Goal: Information Seeking & Learning: Find contact information

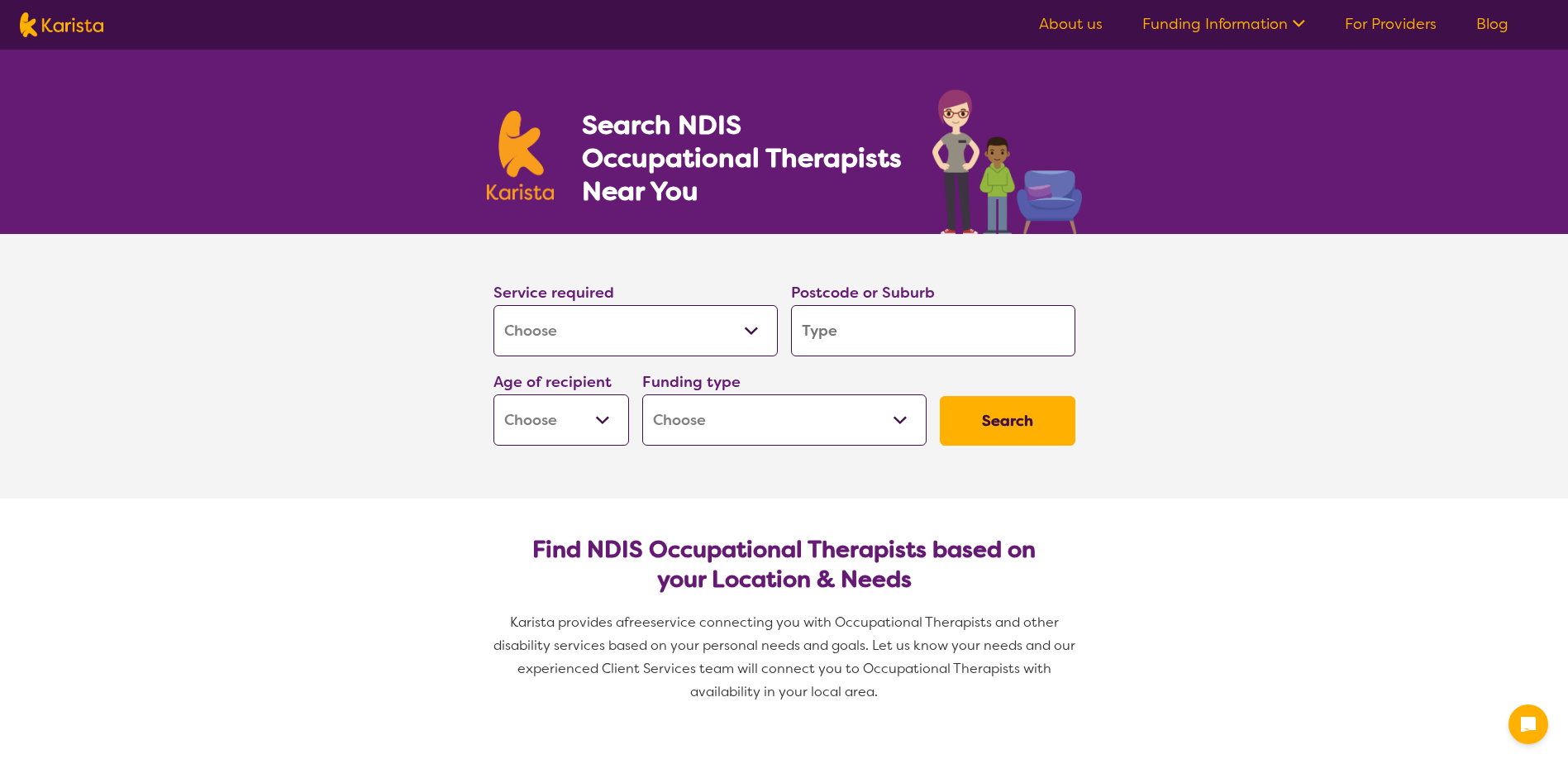
select select "[MEDICAL_DATA]"
click at [984, 326] on input "search" at bounding box center [933, 330] width 284 height 51
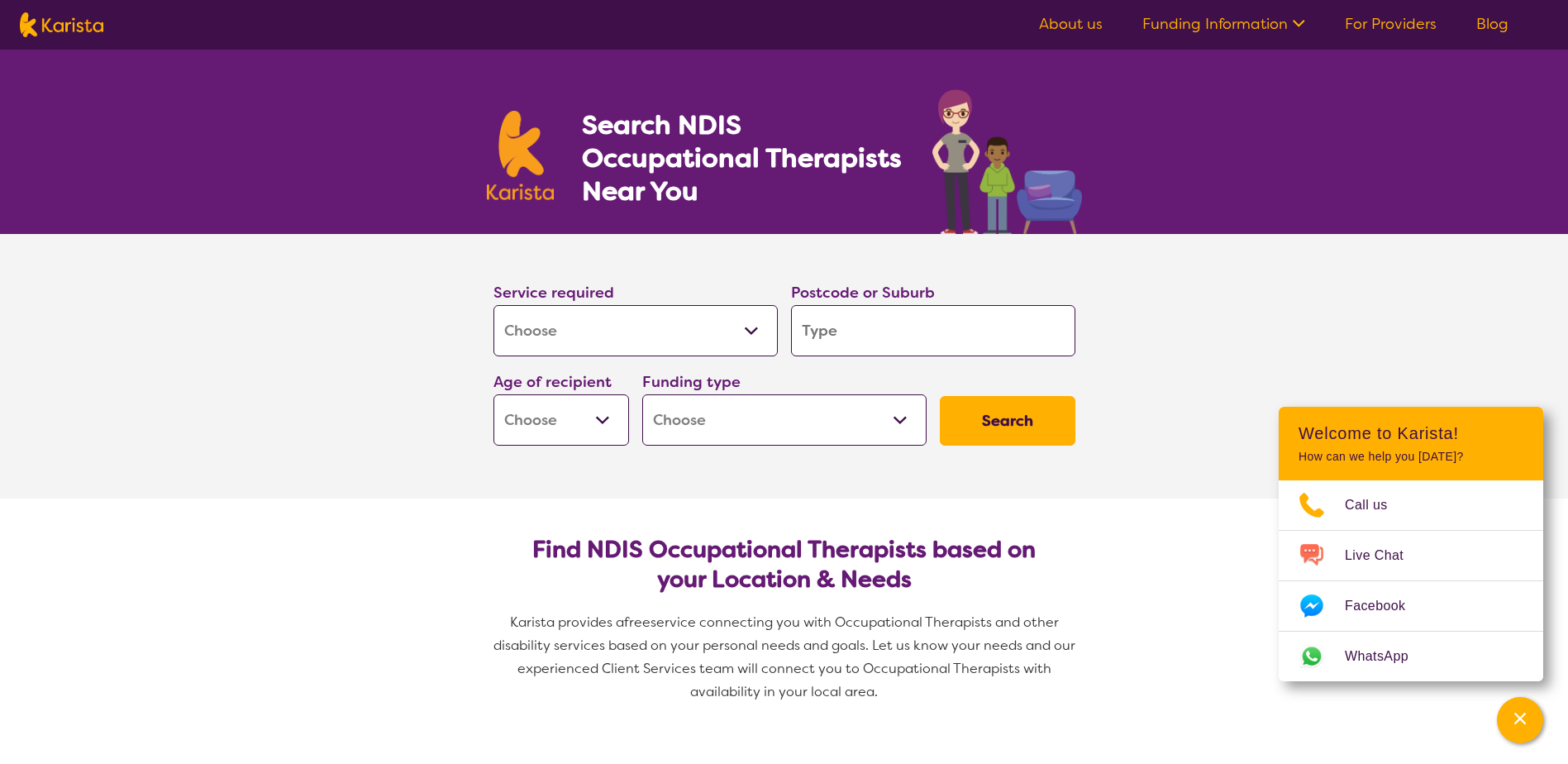
type input "4"
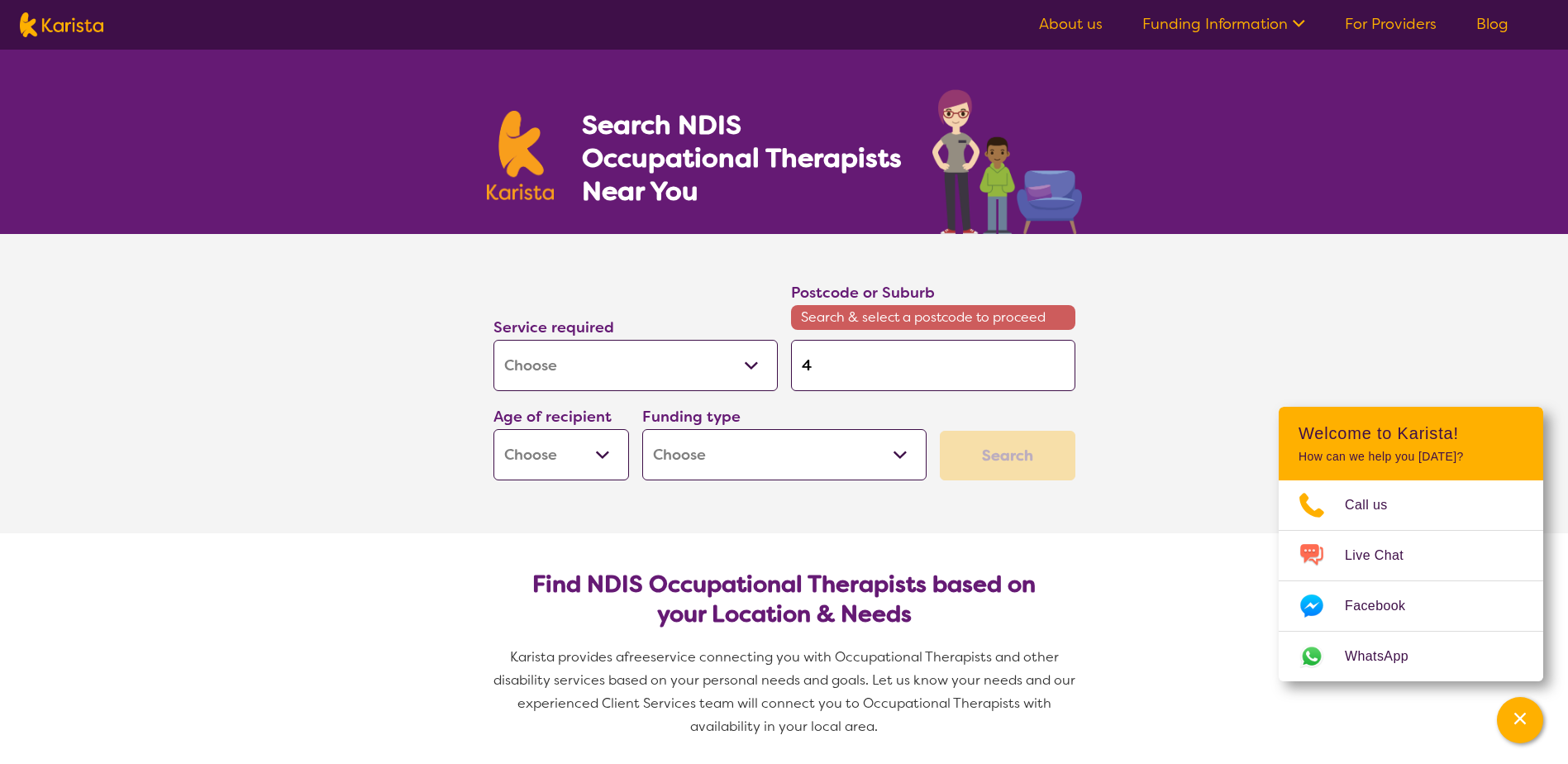
type input "43"
type input "430"
type input "4306"
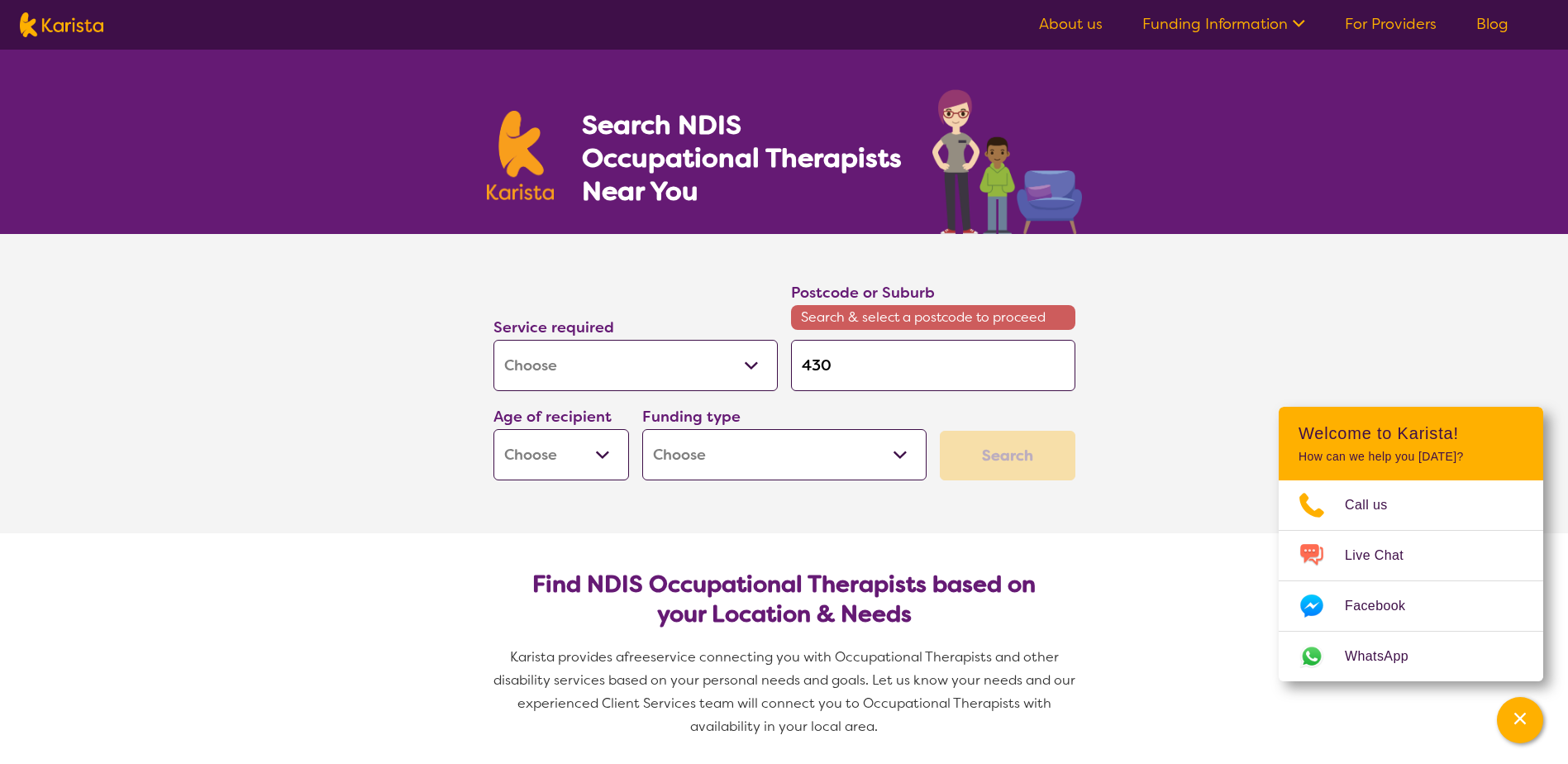
type input "4306"
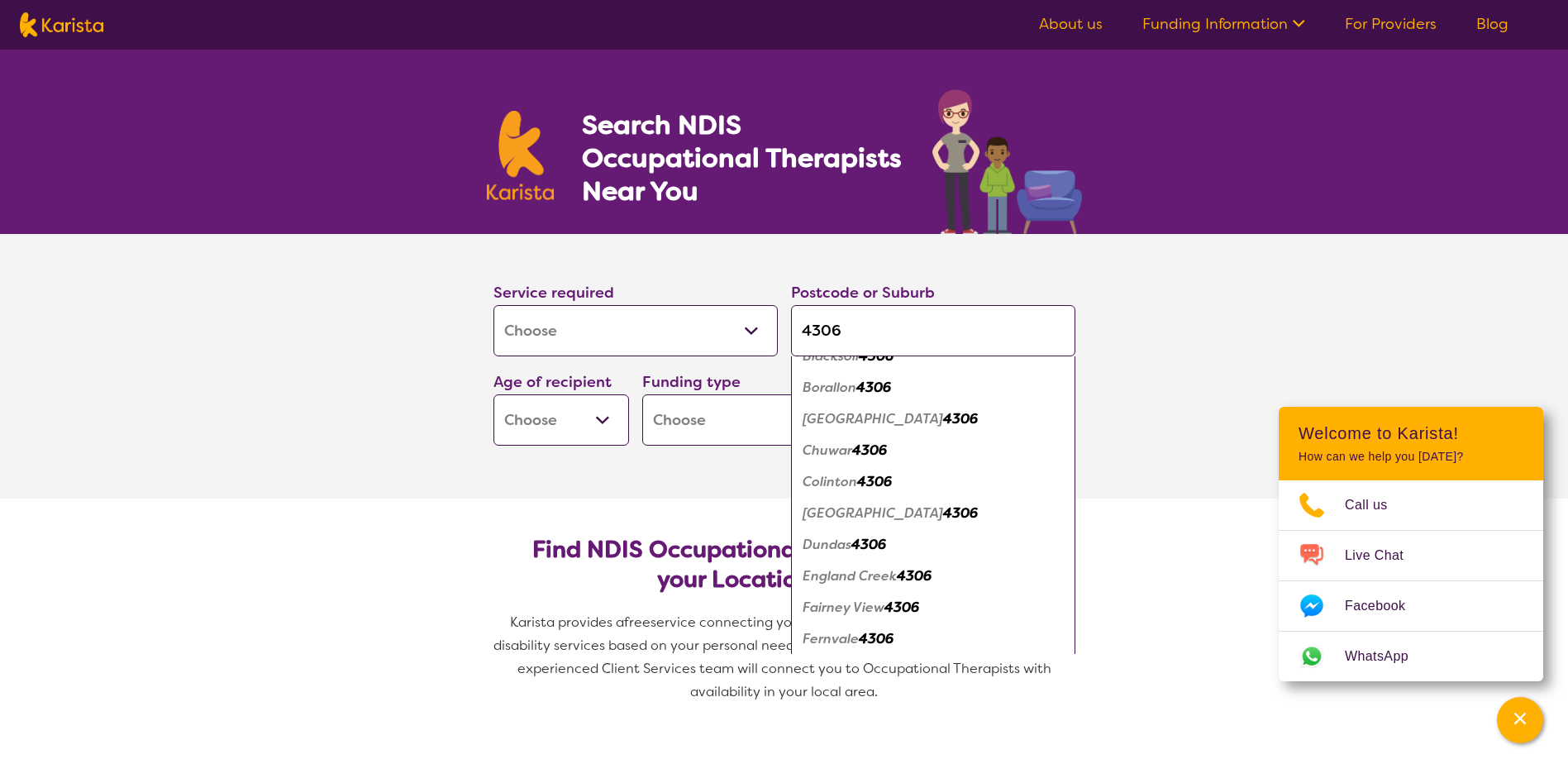
scroll to position [331, 0]
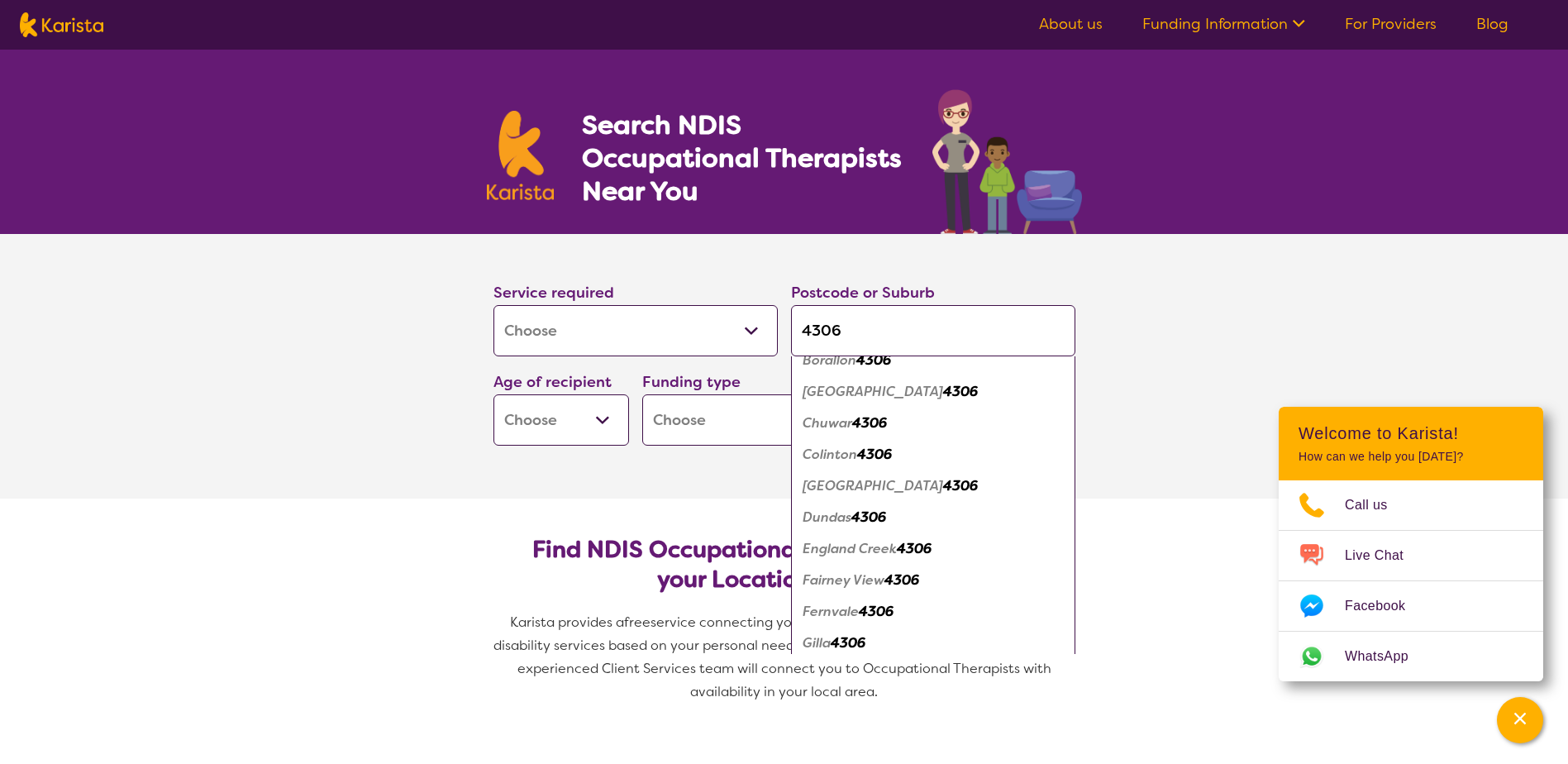
type input "4306"
click at [862, 485] on em "[GEOGRAPHIC_DATA]" at bounding box center [873, 486] width 140 height 17
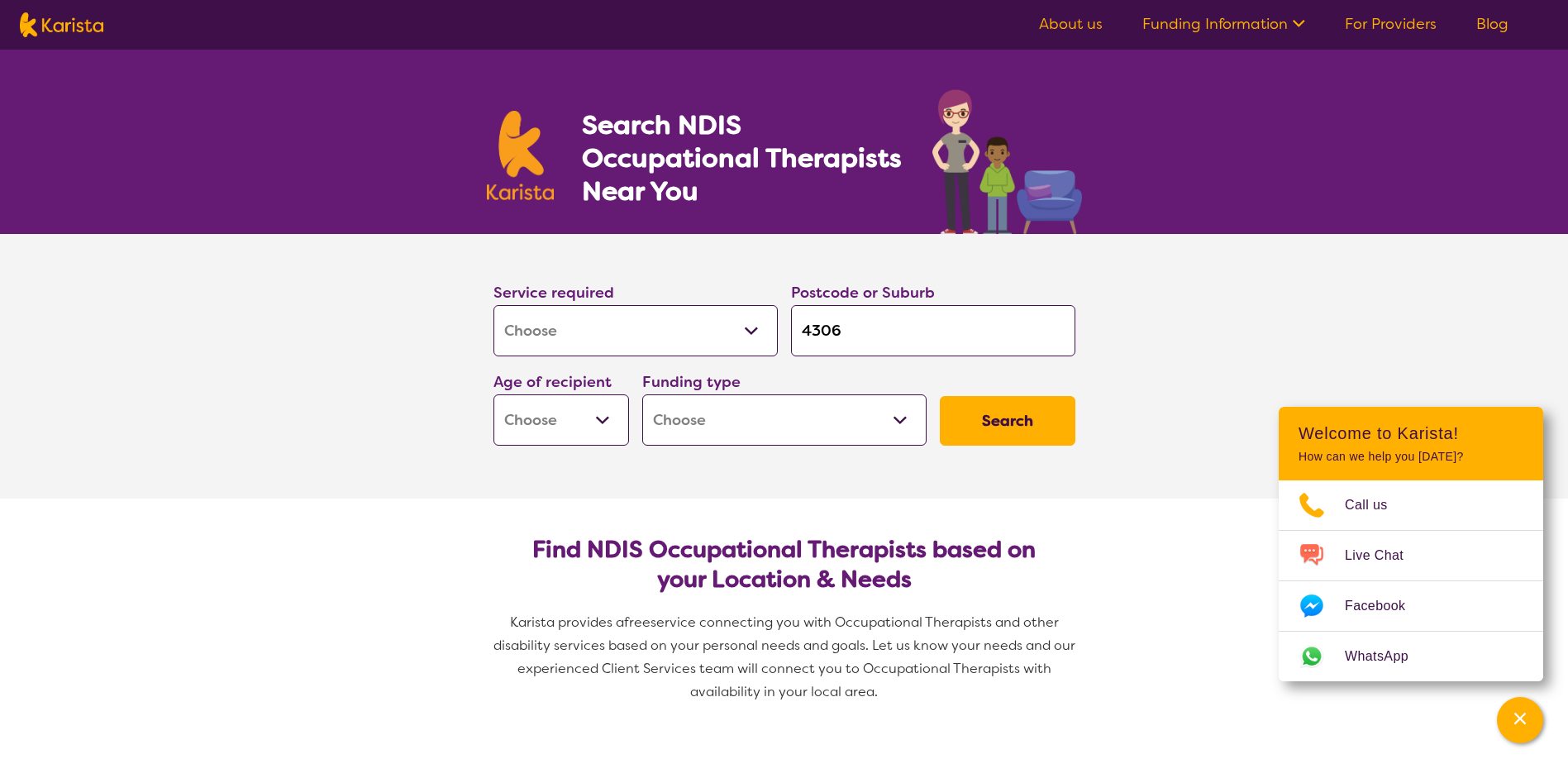
click at [571, 425] on select "Early Childhood - 0 to 9 Child - 10 to 11 Adolescent - 12 to 17 Adult - 18 to 6…" at bounding box center [561, 419] width 135 height 51
select select "EC"
click at [494, 394] on select "Early Childhood - 0 to 9 Child - 10 to 11 Adolescent - 12 to 17 Adult - 18 to 6…" at bounding box center [561, 419] width 135 height 51
select select "EC"
click at [698, 419] on select "Home Care Package (HCP) National Disability Insurance Scheme (NDIS) I don't know" at bounding box center [785, 419] width 284 height 51
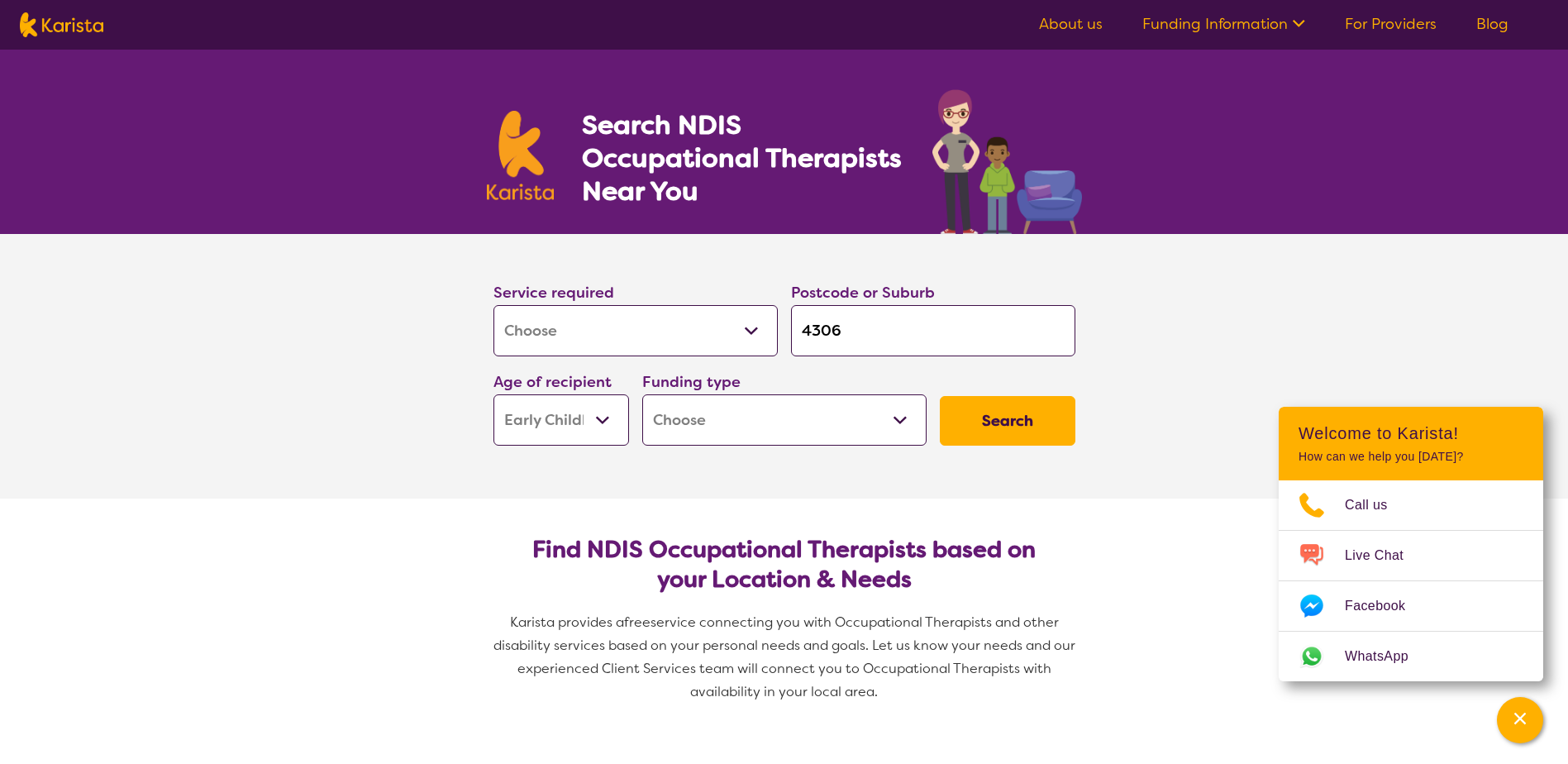
select select "i-don-t-know"
click at [643, 394] on select "Home Care Package (HCP) National Disability Insurance Scheme (NDIS) I don't know" at bounding box center [785, 419] width 284 height 51
select select "i-don-t-know"
drag, startPoint x: 1006, startPoint y: 418, endPoint x: 1011, endPoint y: 425, distance: 8.6
click at [1011, 425] on button "Search" at bounding box center [1007, 421] width 135 height 50
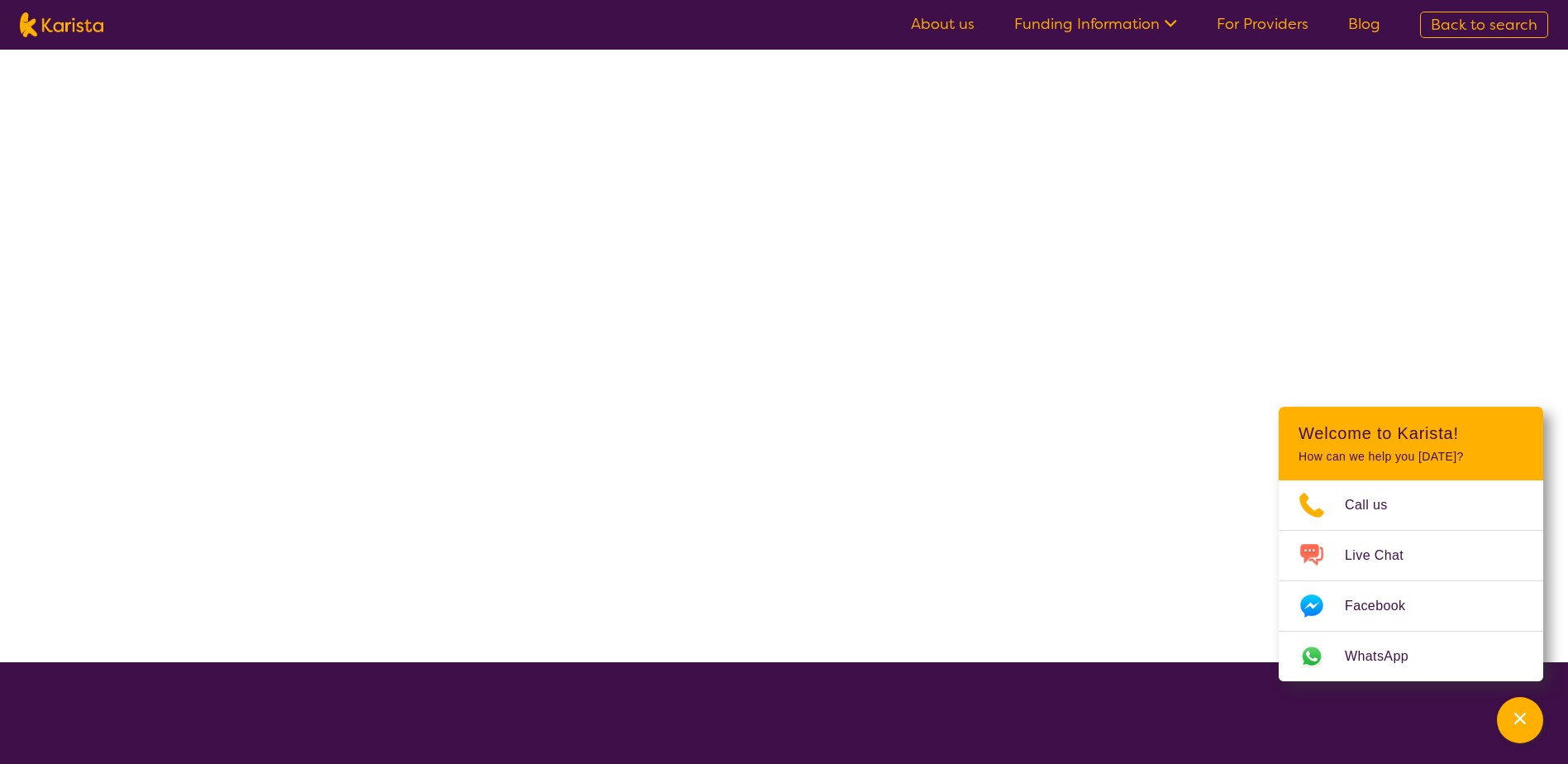
select select "[MEDICAL_DATA]"
select select "EC"
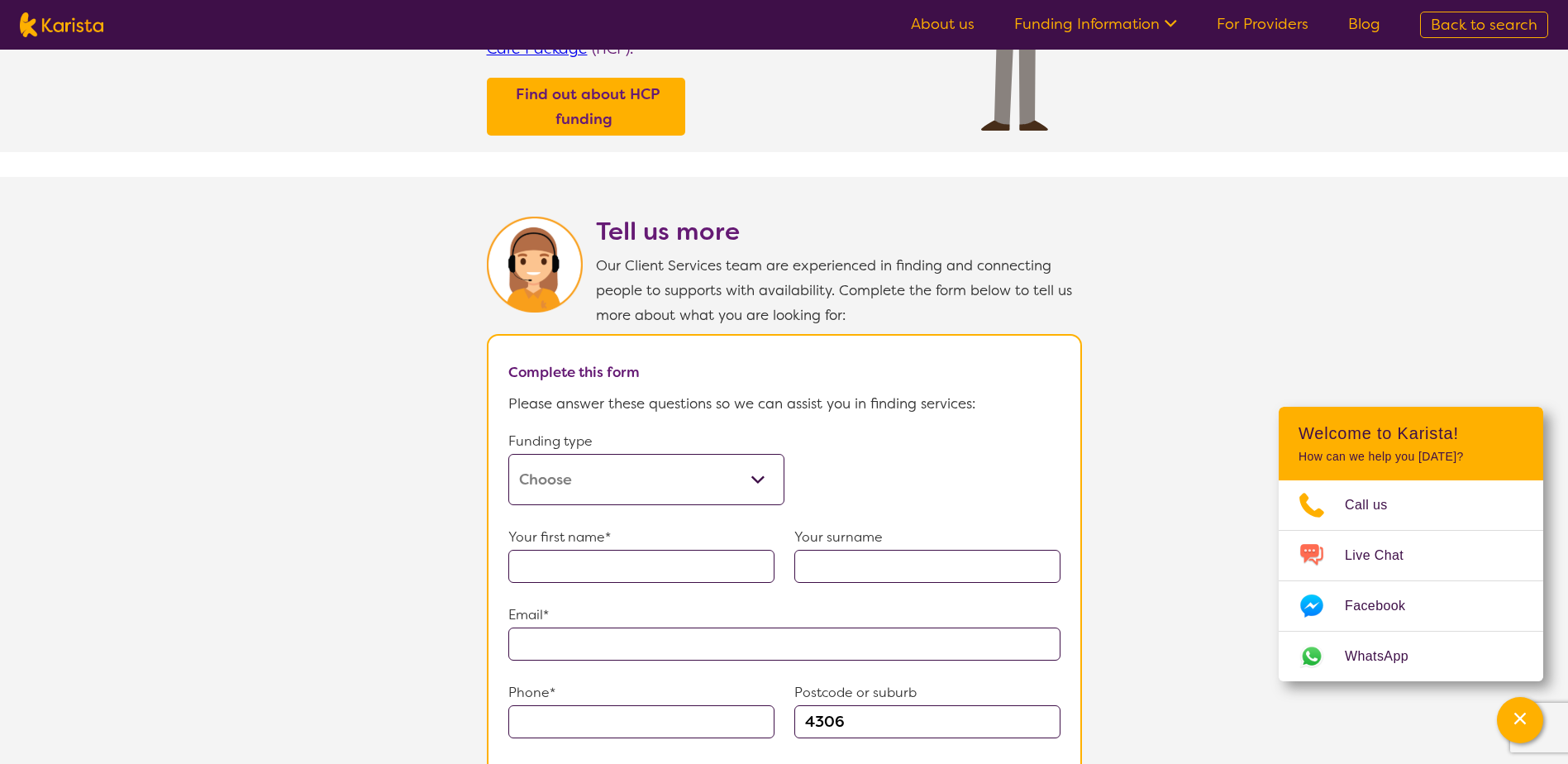
scroll to position [910, 0]
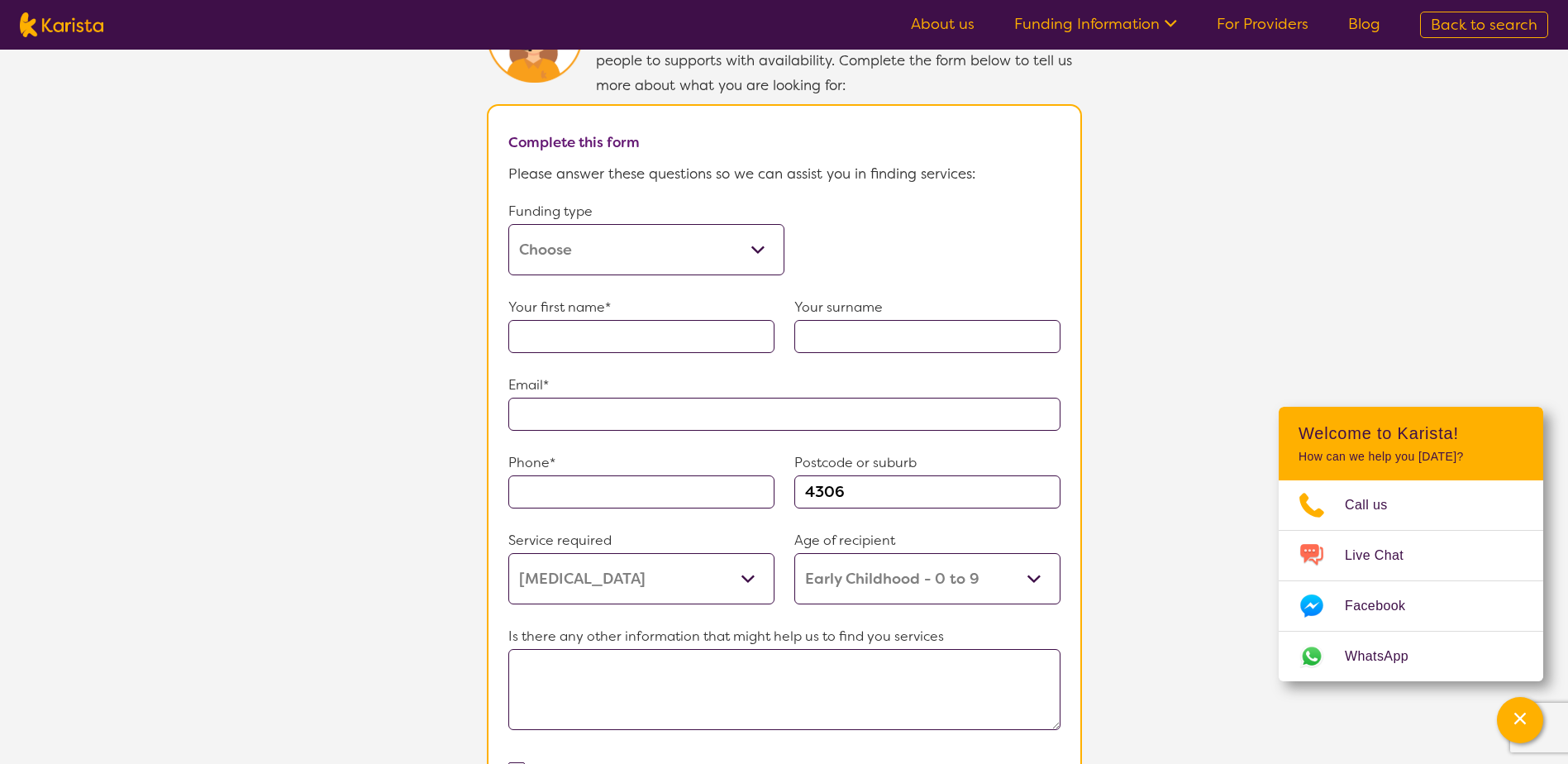
click at [665, 224] on select "Home Care Package (HCP) Home Care Package - Level 1 Home Care Package - Level 2…" at bounding box center [646, 249] width 276 height 51
select select "self-funded"
click at [508, 224] on select "Home Care Package (HCP) Home Care Package - Level 1 Home Care Package - Level 2…" at bounding box center [646, 249] width 276 height 51
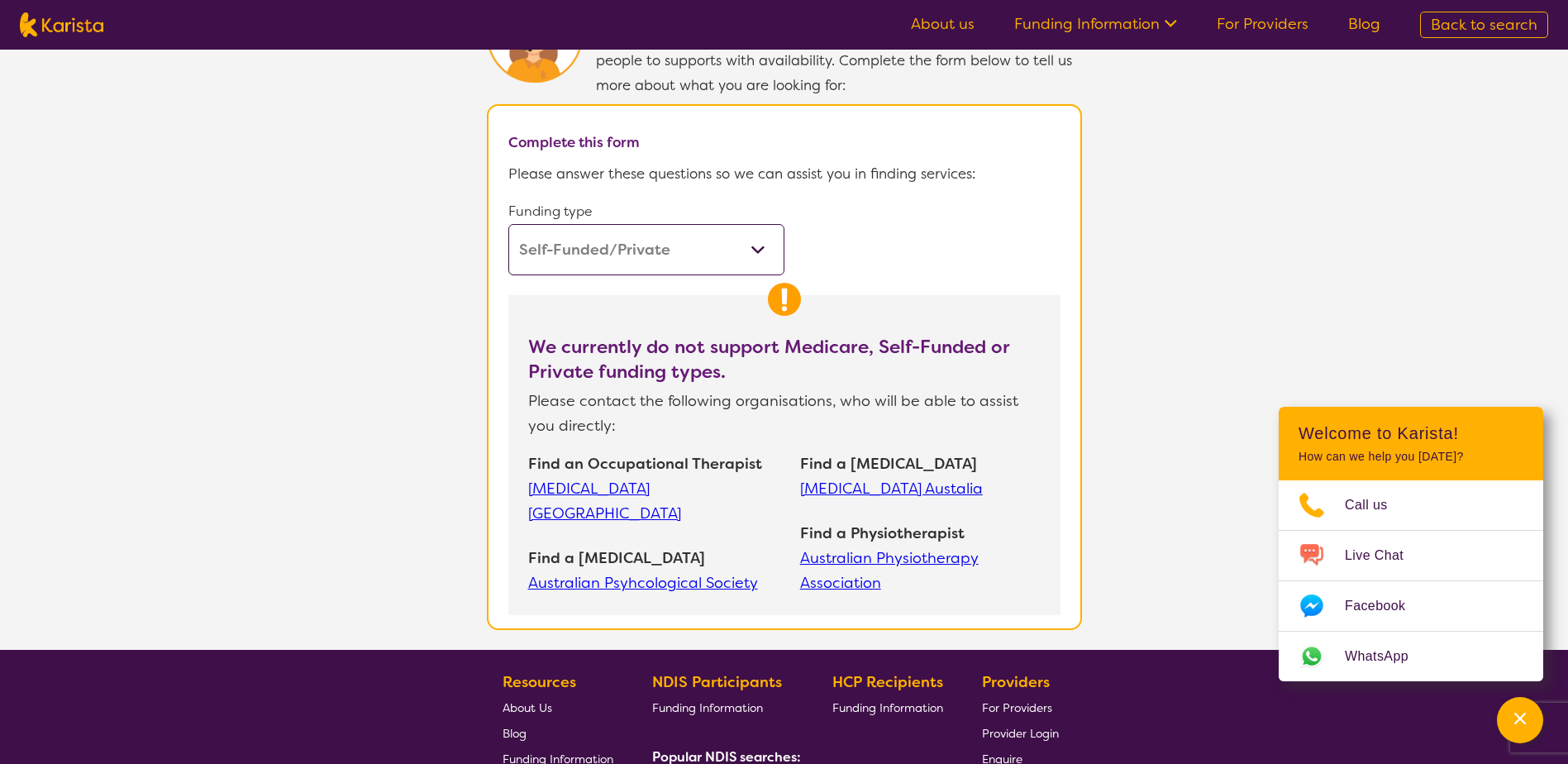
click at [860, 476] on link "[MEDICAL_DATA] Austalia" at bounding box center [920, 488] width 240 height 25
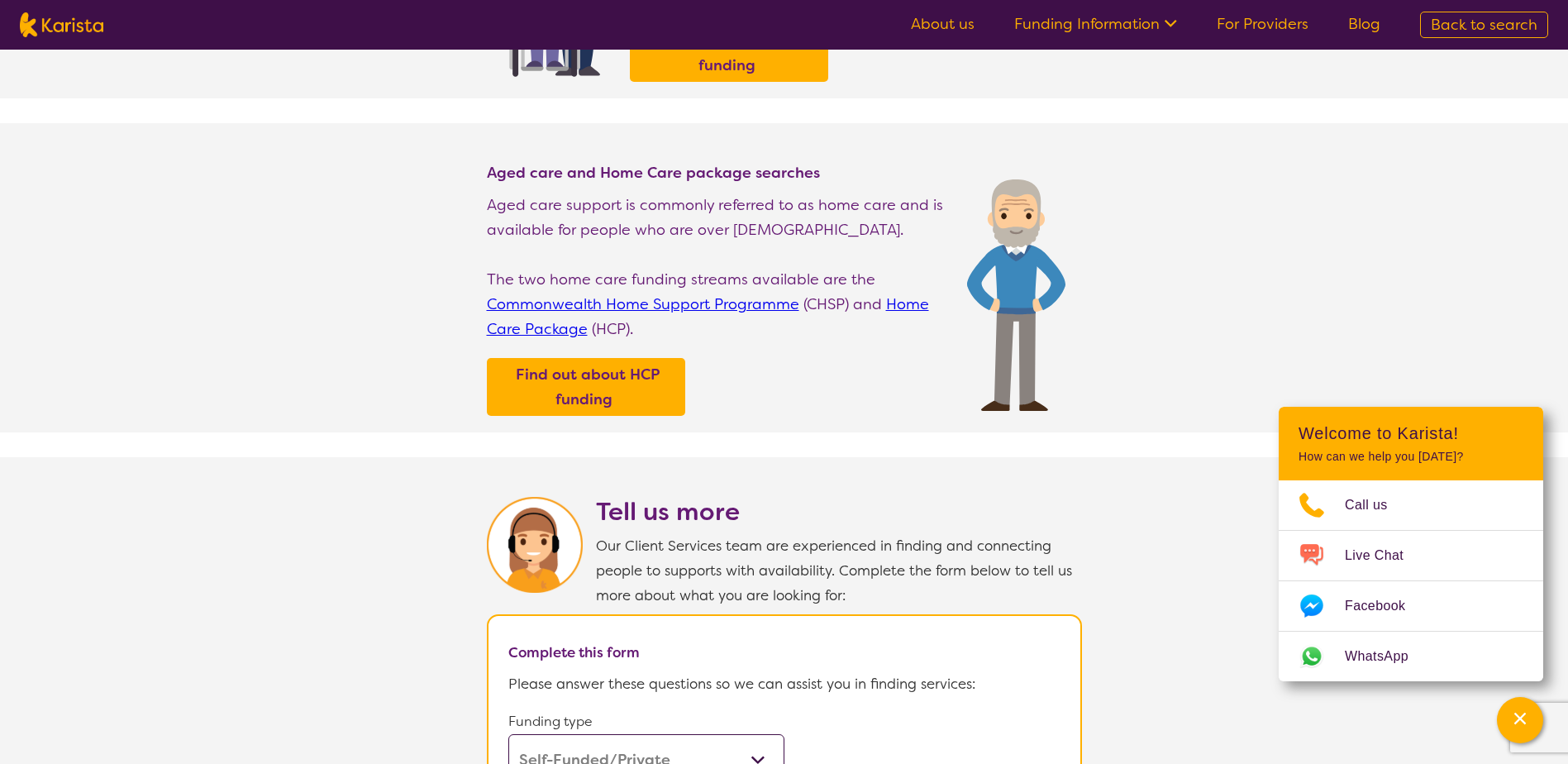
scroll to position [0, 0]
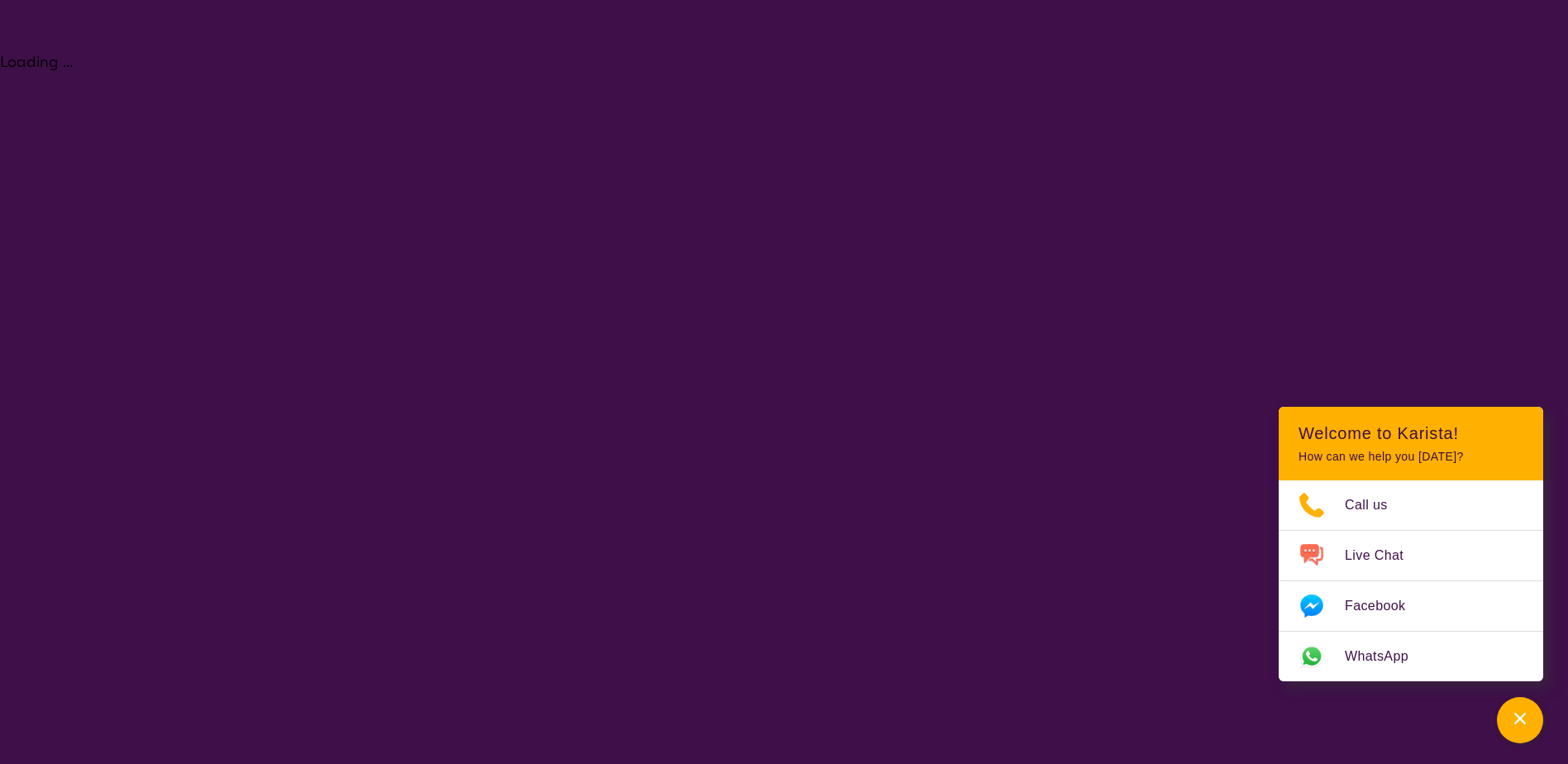
select select "[MEDICAL_DATA]"
select select "EC"
select select "i-don-t-know"
select select "[MEDICAL_DATA]"
select select "EC"
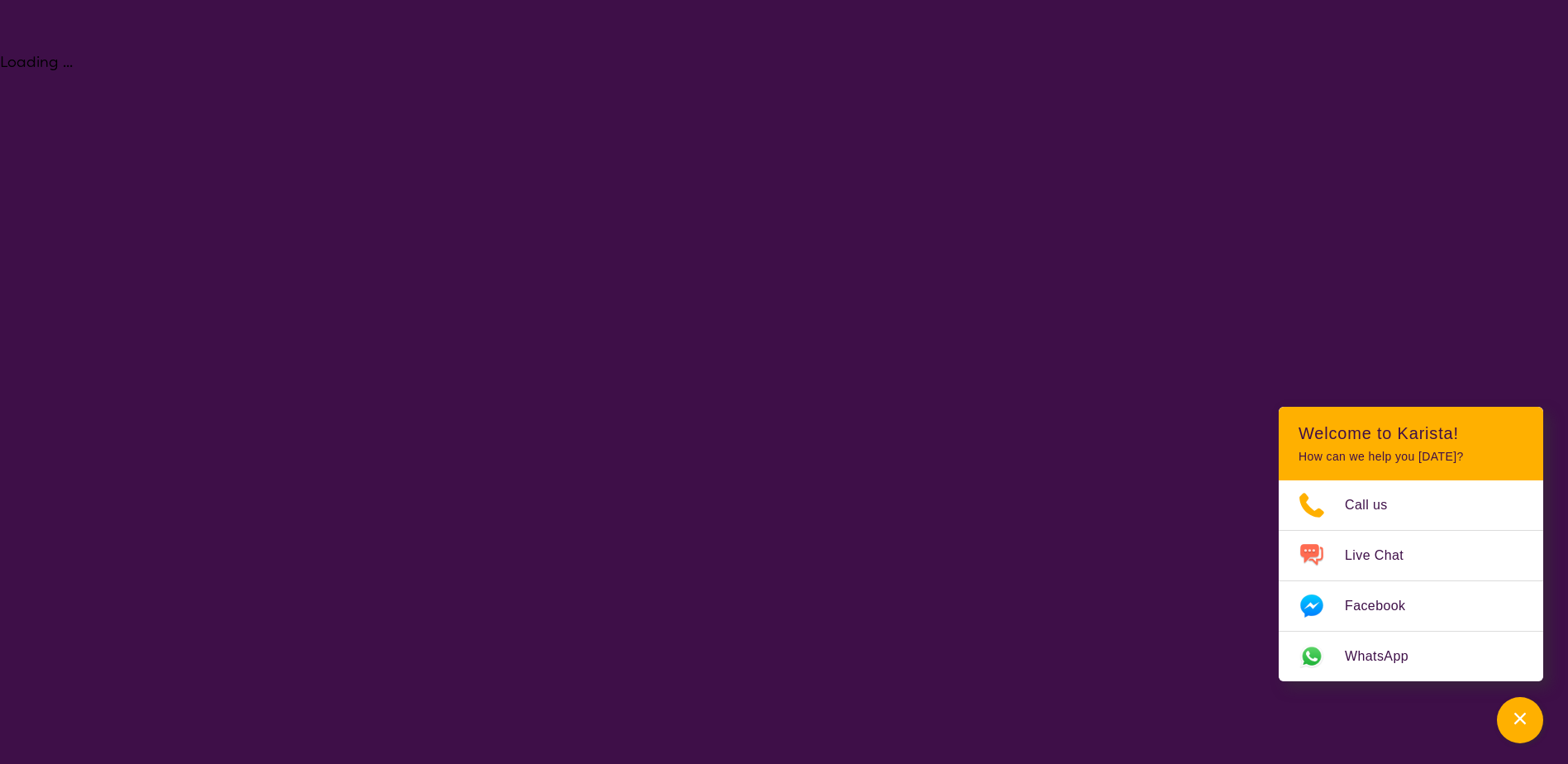
select select "i-don-t-know"
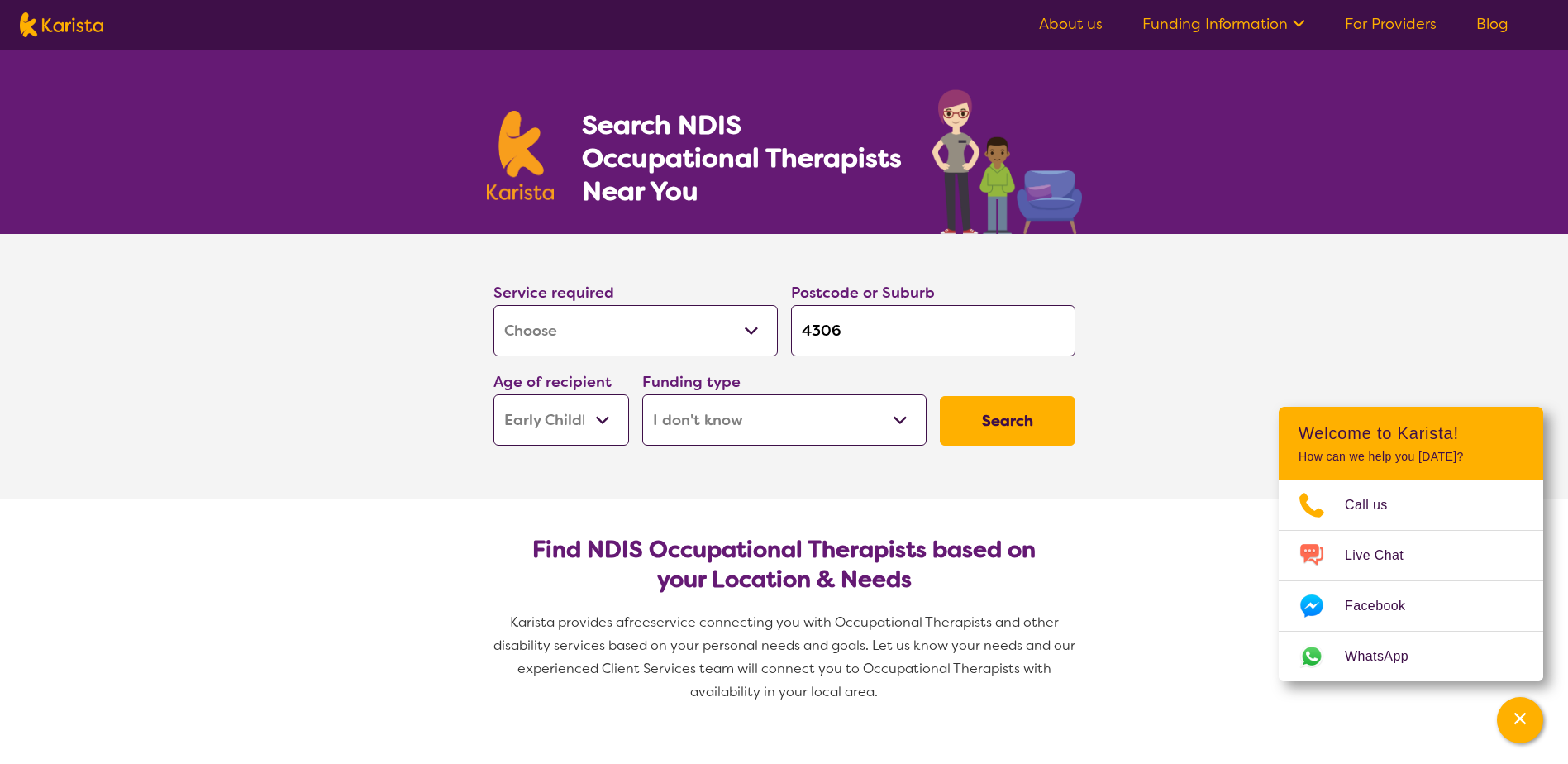
drag, startPoint x: 860, startPoint y: 334, endPoint x: 803, endPoint y: 320, distance: 58.7
click at [827, 327] on input "4306" at bounding box center [933, 330] width 284 height 51
